Goal: Find specific page/section: Find specific page/section

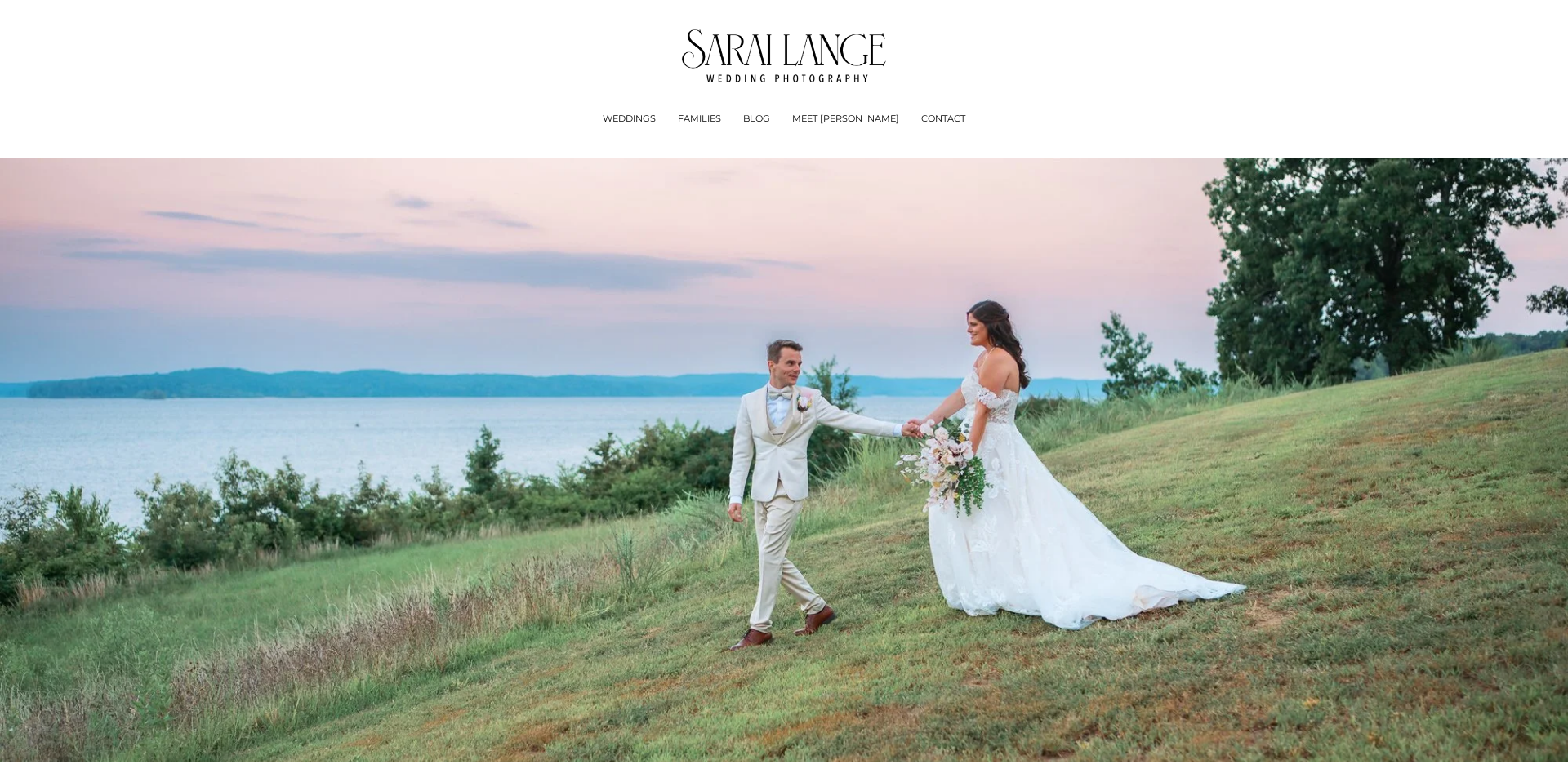
click at [770, 121] on link "BLOG" at bounding box center [756, 119] width 27 height 16
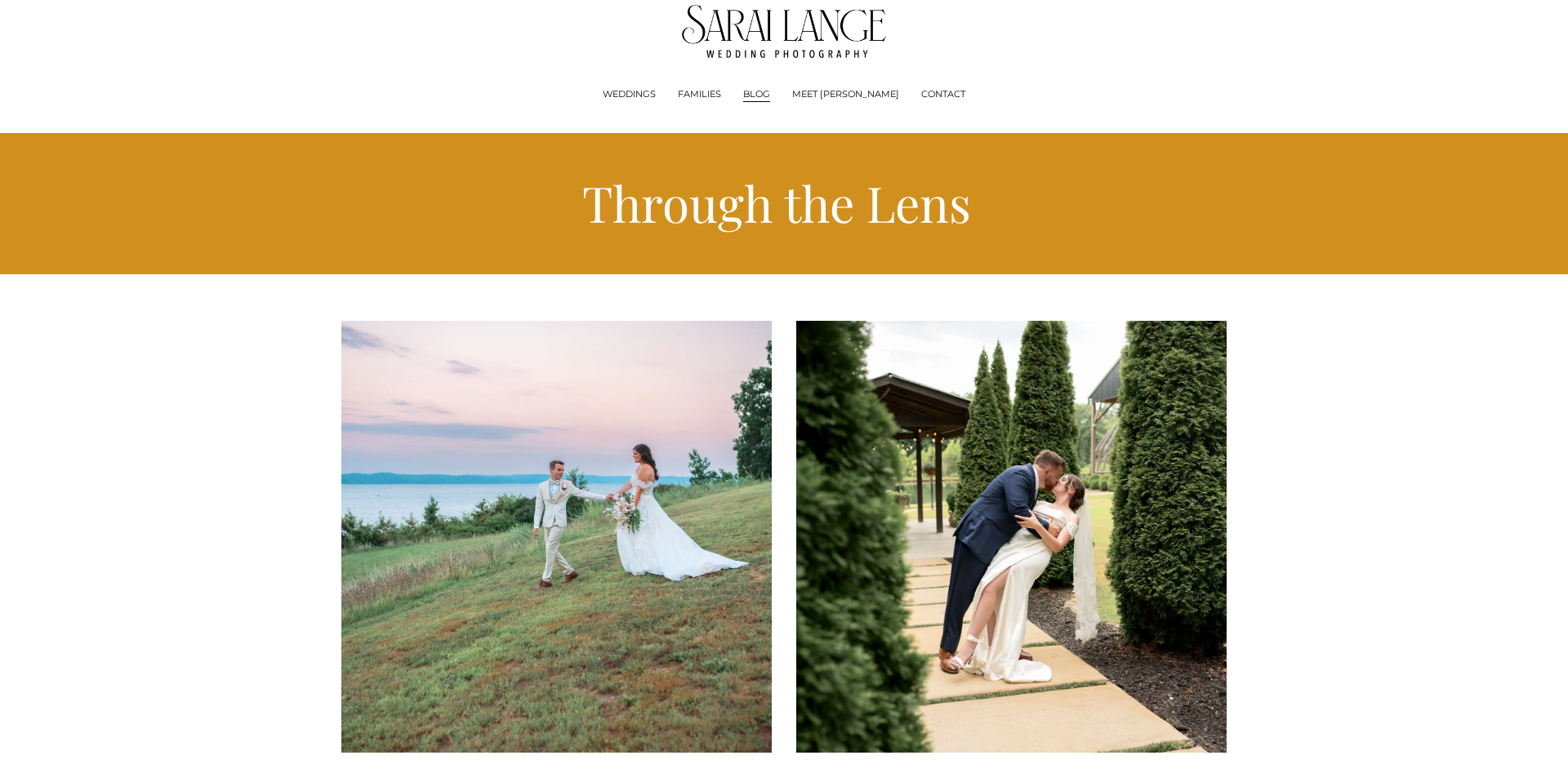
scroll to position [26, 0]
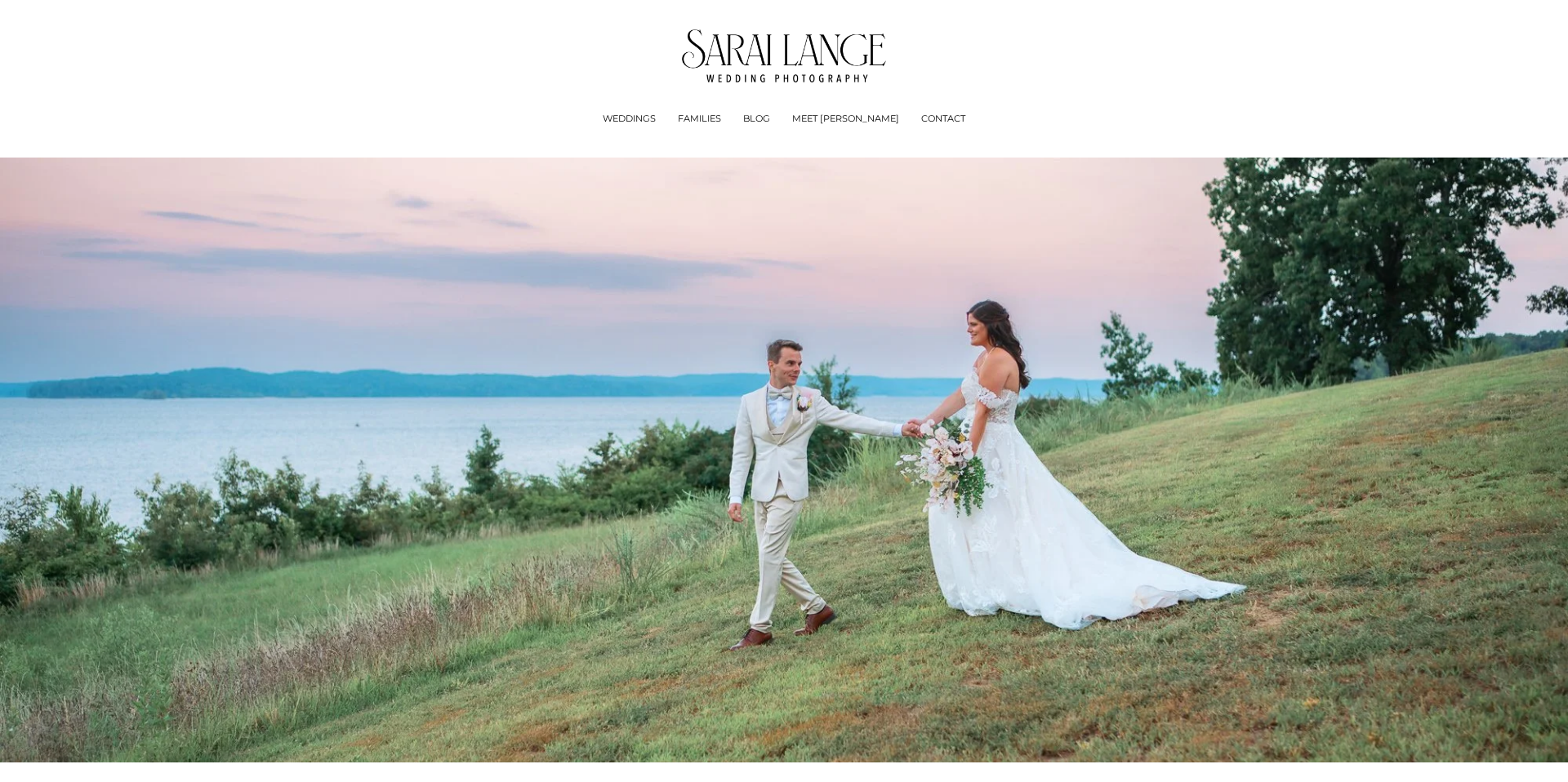
click at [922, 118] on link "CONTACT" at bounding box center [943, 119] width 44 height 16
